Goal: Transaction & Acquisition: Purchase product/service

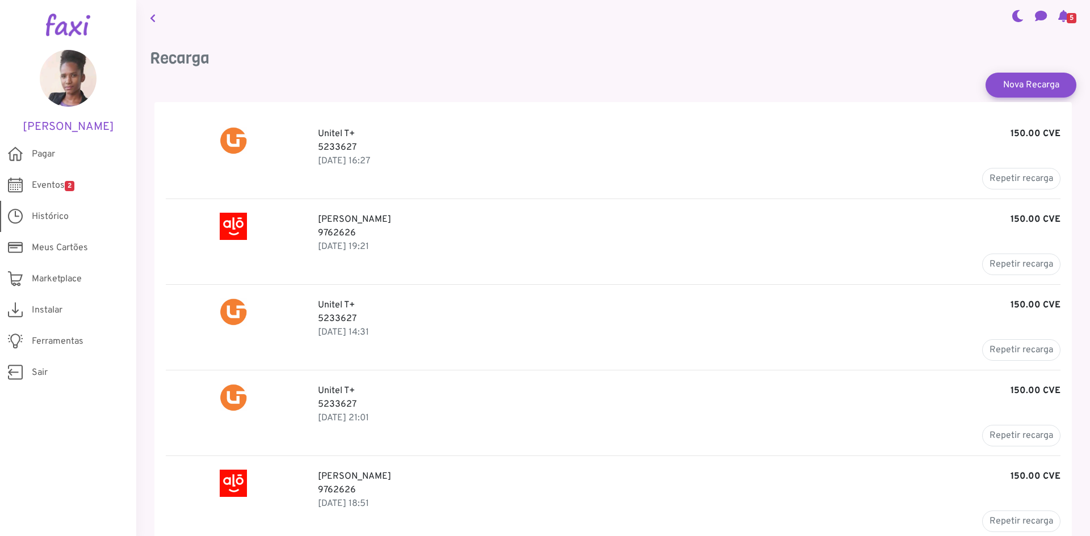
click at [44, 219] on span "Histórico" at bounding box center [50, 217] width 37 height 14
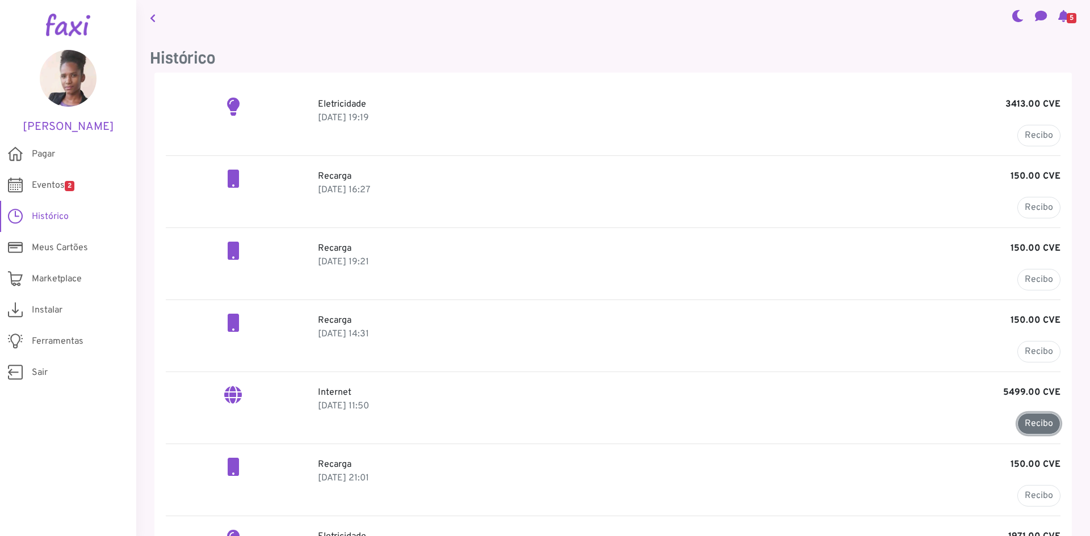
click at [1041, 424] on link "Recibo" at bounding box center [1038, 424] width 43 height 22
click at [51, 150] on span "Pagar" at bounding box center [43, 155] width 23 height 14
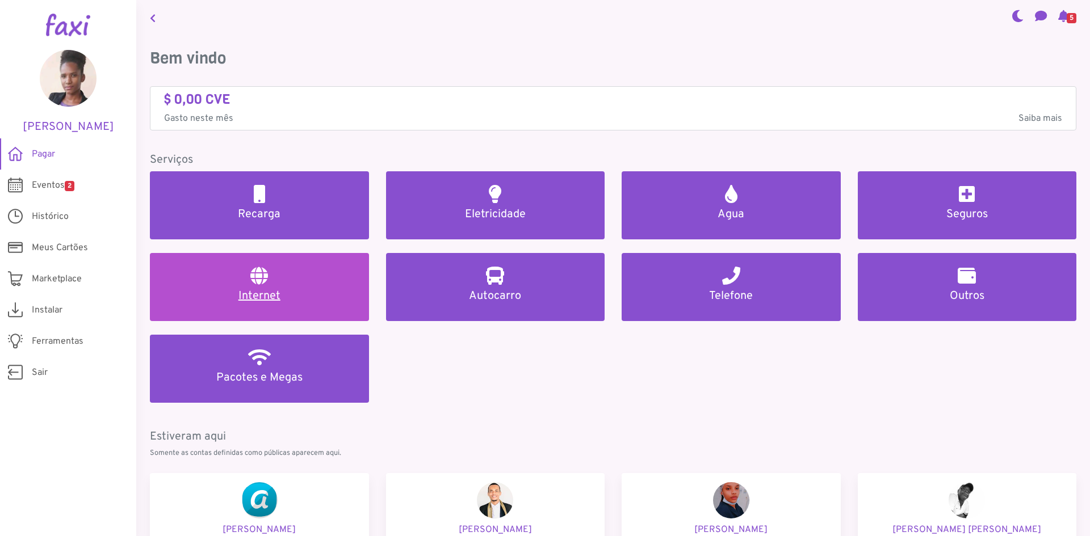
click at [249, 296] on h5 "Internet" at bounding box center [259, 296] width 192 height 14
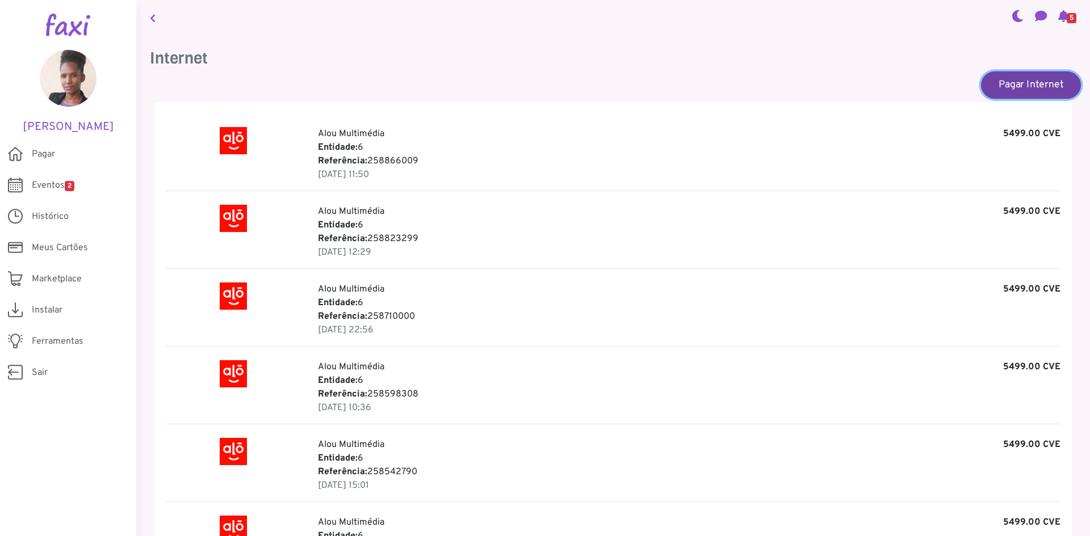
click at [1029, 81] on link "Pagar Internet" at bounding box center [1031, 84] width 100 height 27
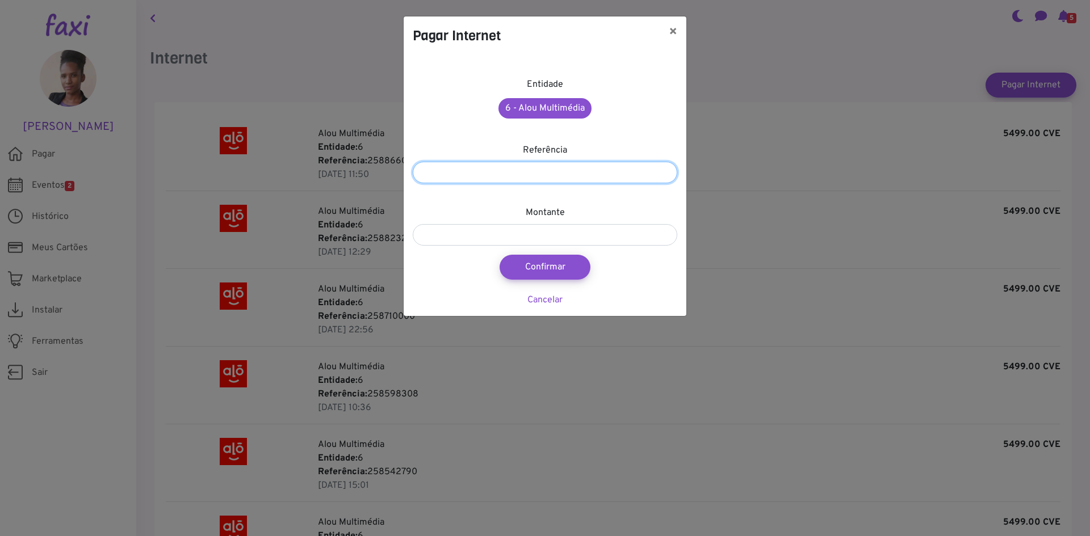
click at [527, 178] on input "number" at bounding box center [545, 173] width 264 height 22
type input "*********"
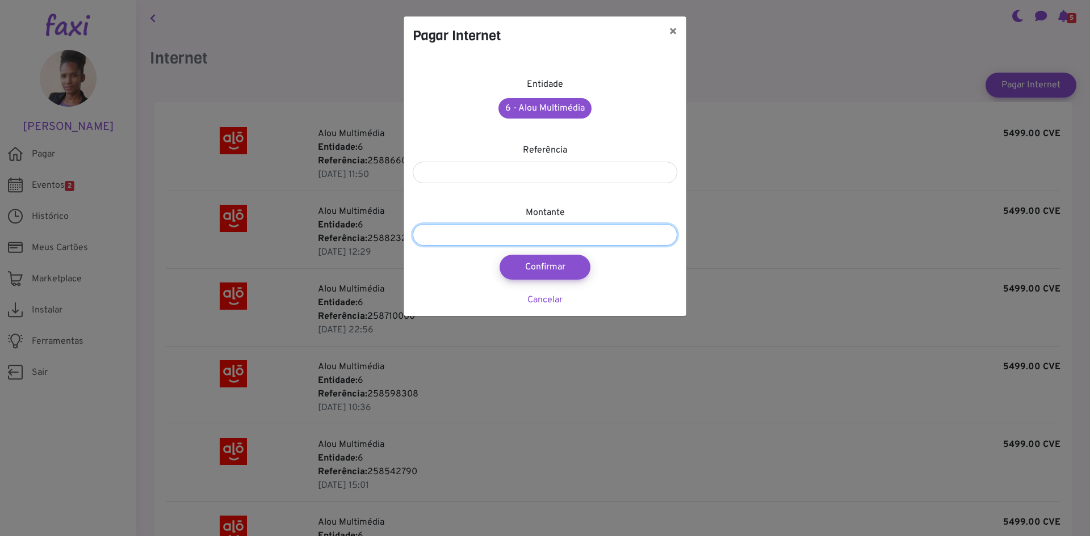
click at [493, 237] on input "number" at bounding box center [545, 235] width 264 height 22
type input "****"
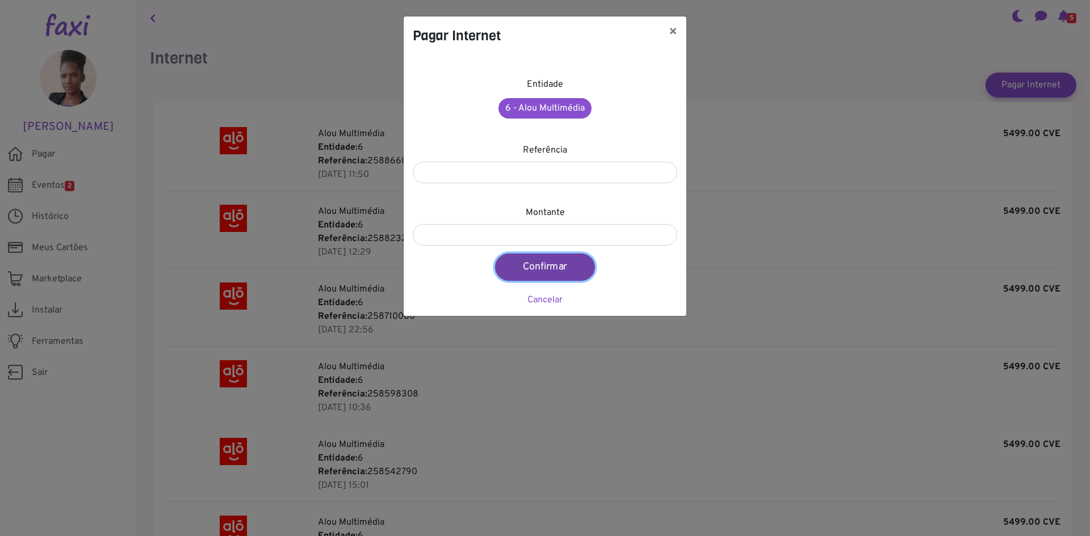
click at [543, 262] on button "Confirmar" at bounding box center [545, 267] width 100 height 27
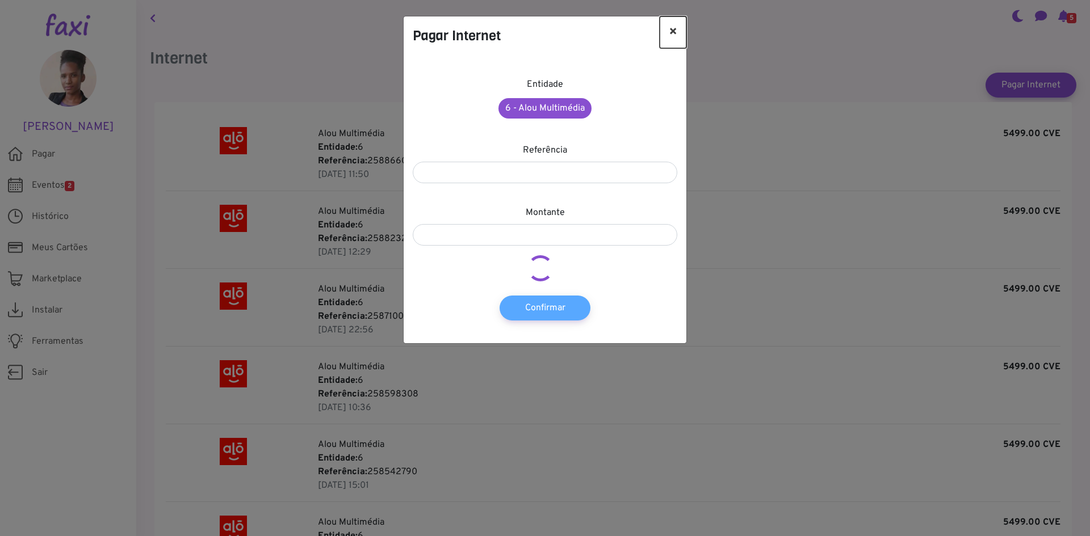
click at [674, 32] on button "×" at bounding box center [673, 32] width 27 height 32
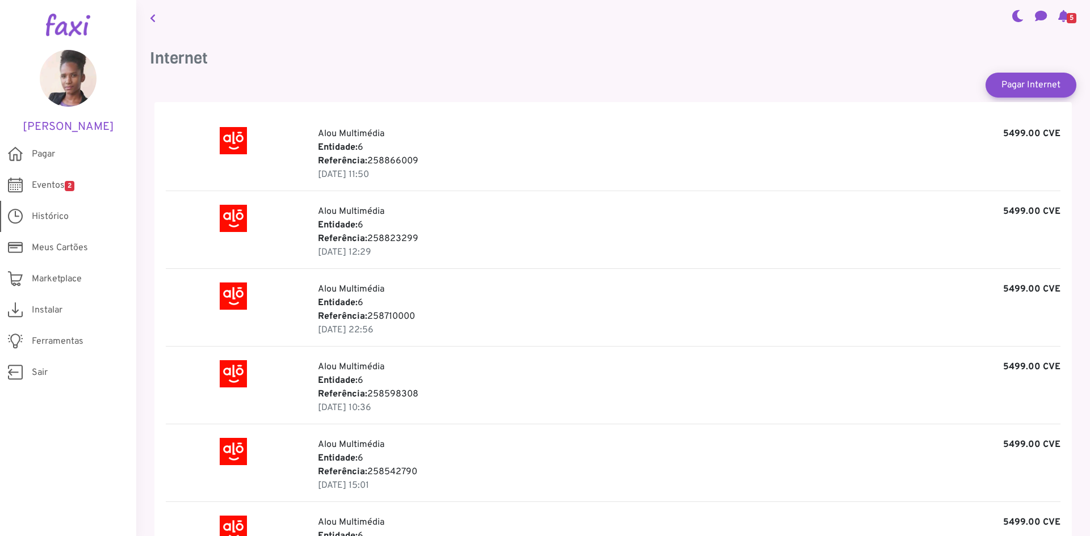
click at [52, 211] on span "Histórico" at bounding box center [50, 217] width 37 height 14
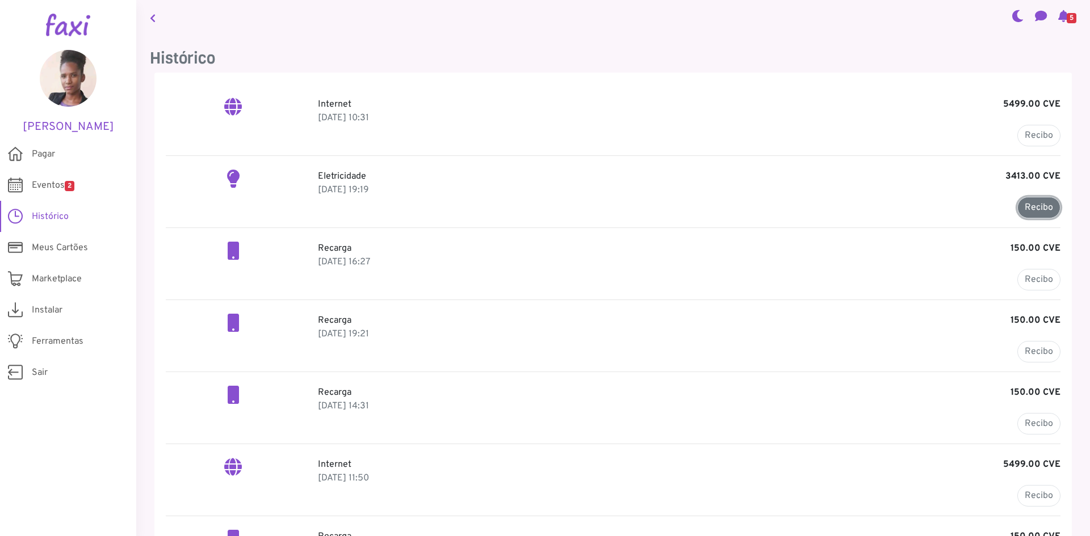
click at [1032, 204] on link "Recibo" at bounding box center [1038, 208] width 43 height 22
click at [48, 213] on span "Histórico" at bounding box center [50, 217] width 37 height 14
click at [356, 177] on p "Eletricidade 3413.00 CVE" at bounding box center [689, 177] width 742 height 14
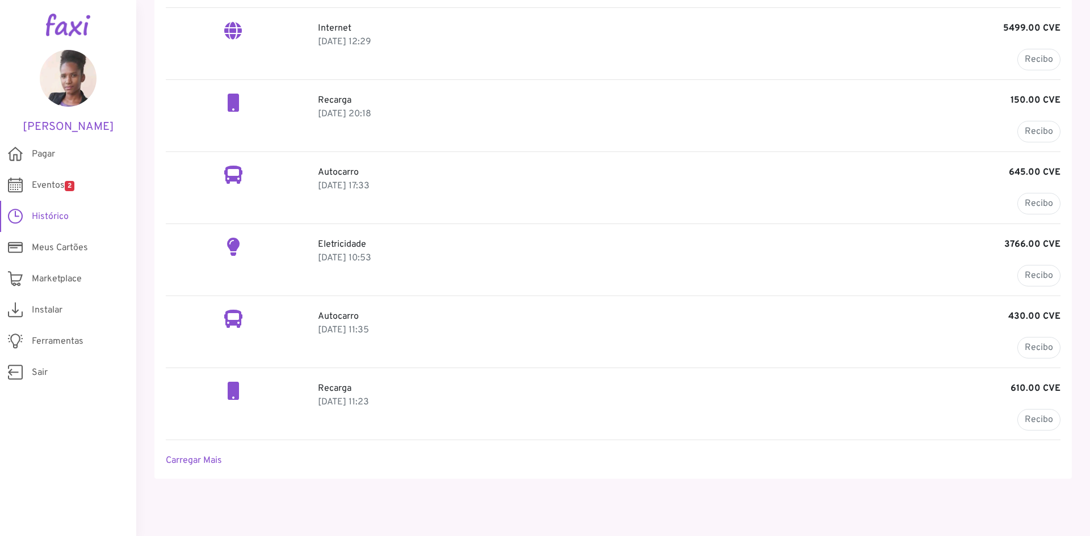
scroll to position [726, 0]
click at [191, 456] on link "Carregar Mais" at bounding box center [194, 458] width 56 height 11
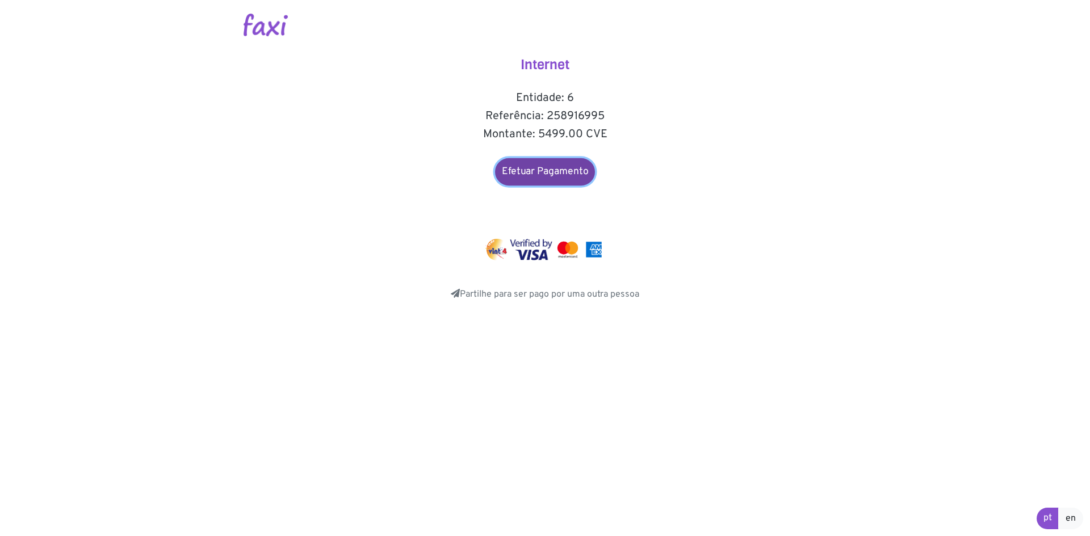
click at [530, 175] on link "Efetuar Pagamento" at bounding box center [545, 171] width 100 height 27
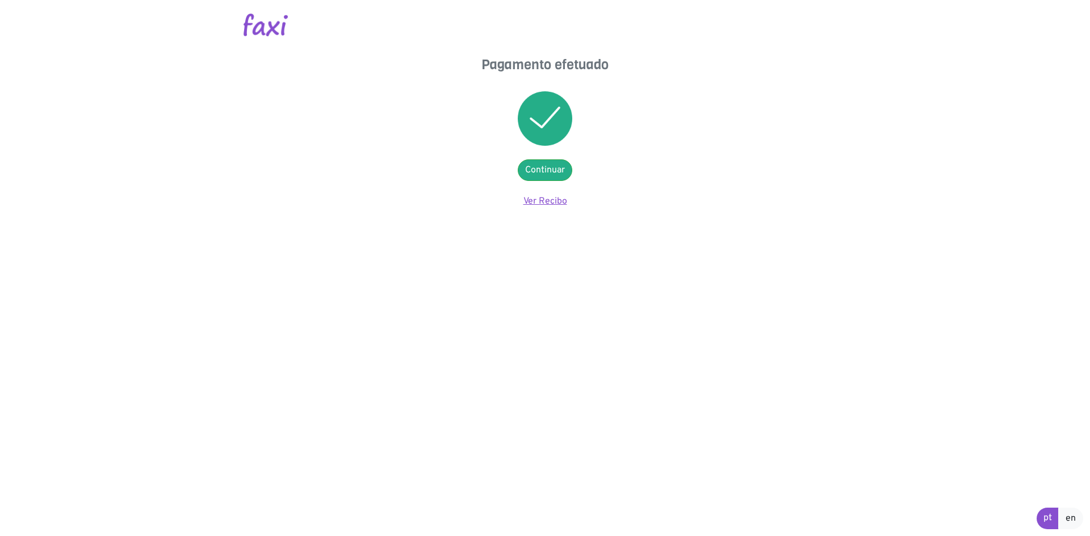
click at [550, 199] on link "Ver Recibo" at bounding box center [545, 201] width 44 height 11
